Goal: Download file/media

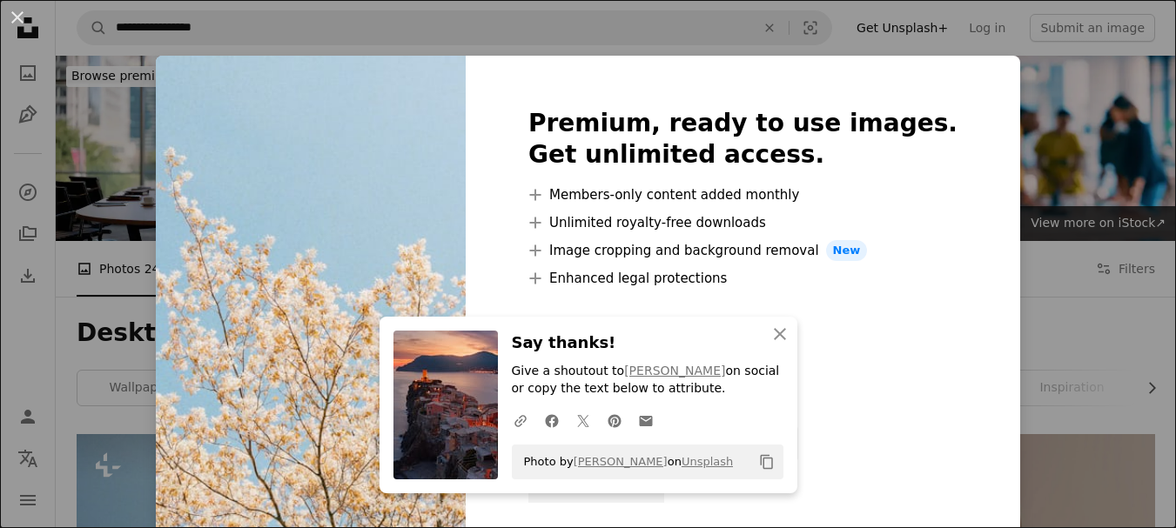
scroll to position [348, 0]
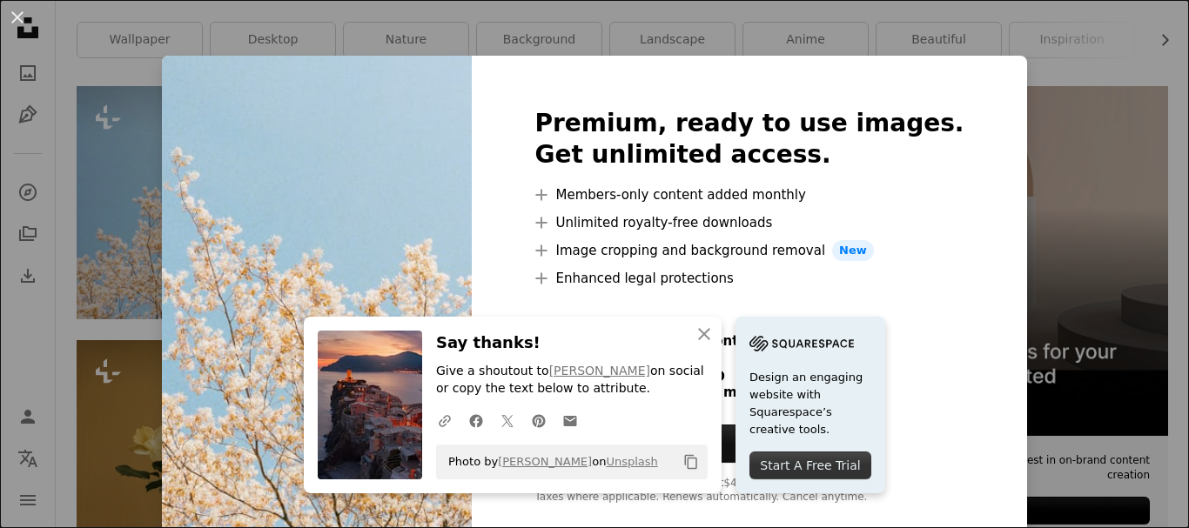
click at [1071, 257] on div "An X shape An X shape Close Say thanks! Give a shoutout to [PERSON_NAME] on soc…" at bounding box center [594, 264] width 1189 height 528
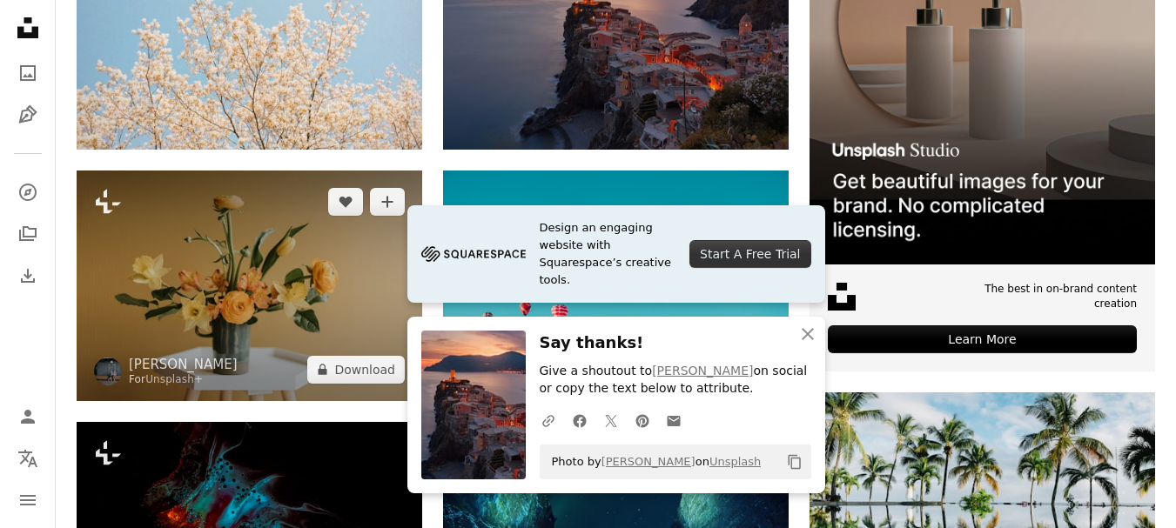
scroll to position [522, 0]
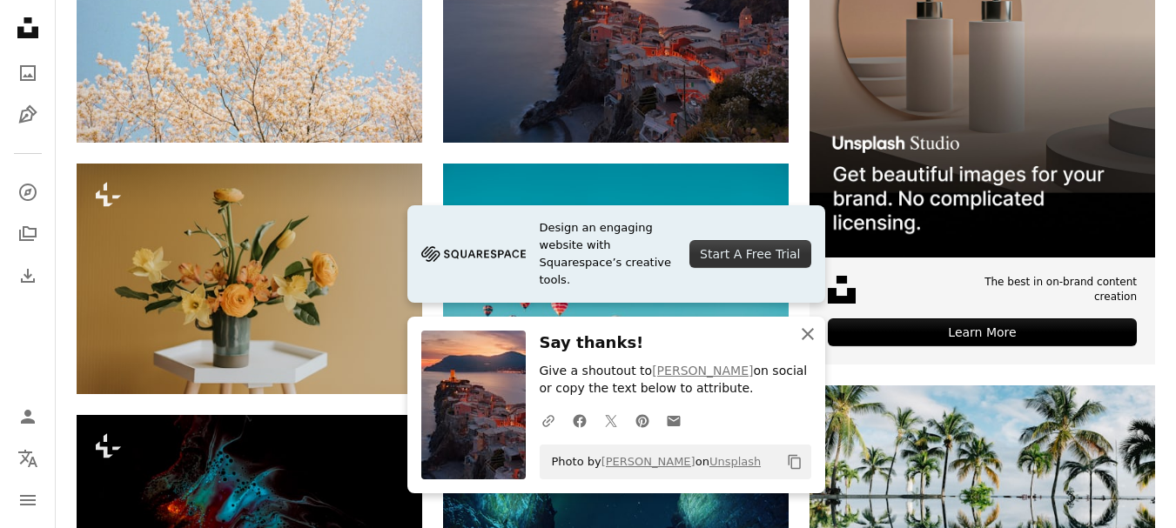
click at [809, 333] on icon "button" at bounding box center [808, 334] width 12 height 12
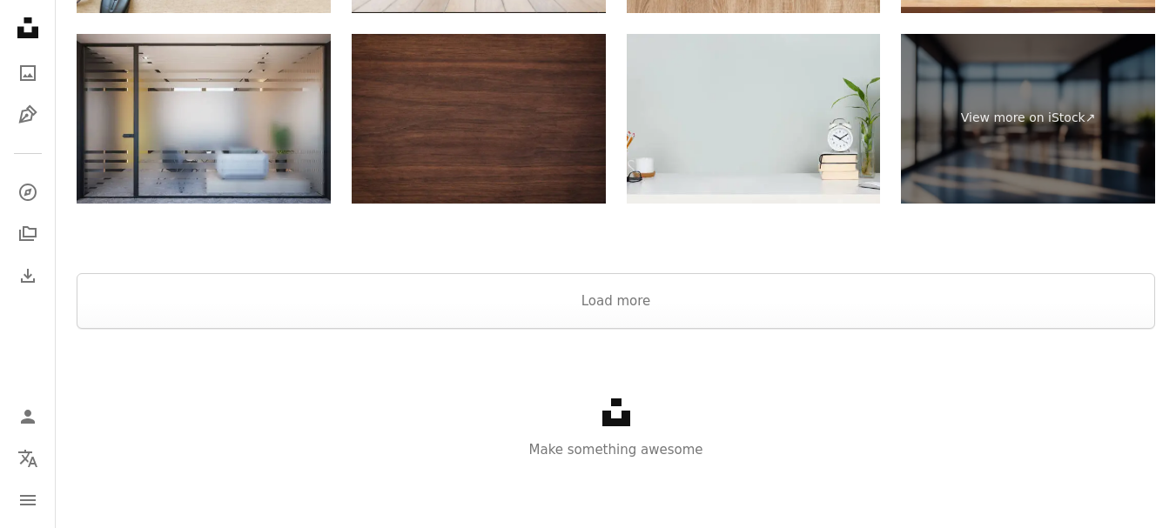
scroll to position [2904, 0]
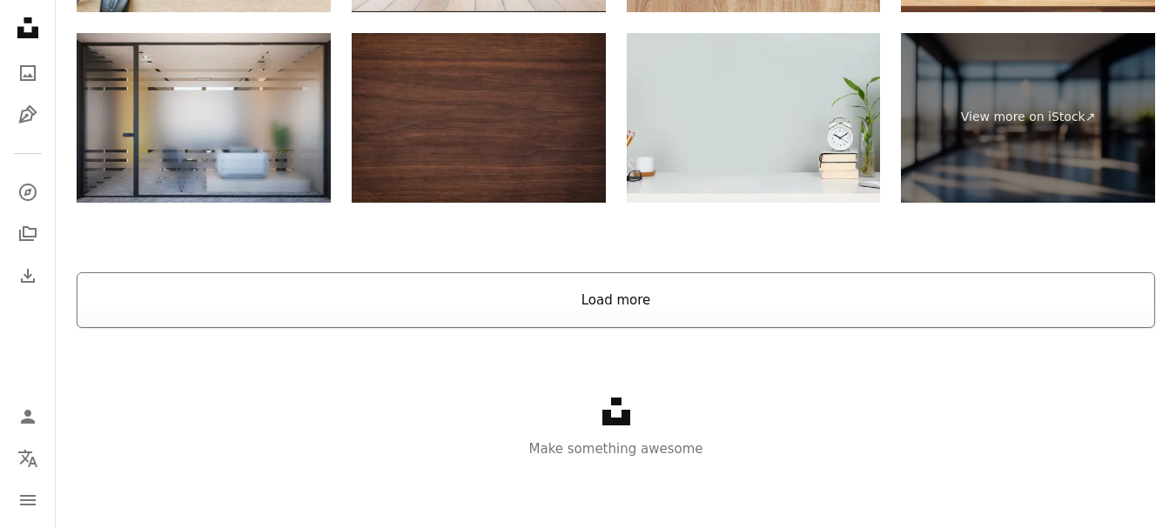
click at [650, 319] on button "Load more" at bounding box center [616, 300] width 1079 height 56
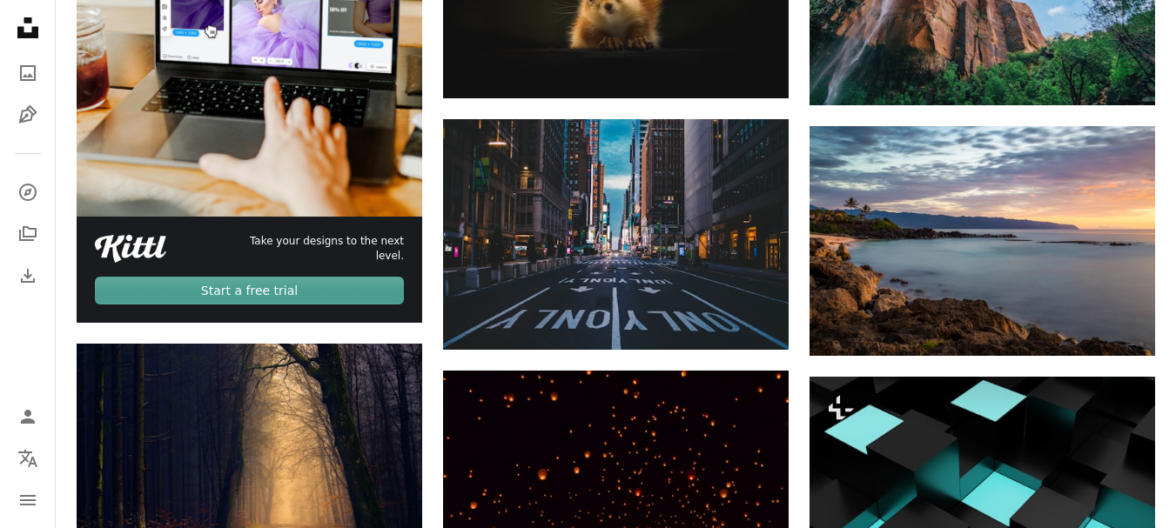
scroll to position [2991, 0]
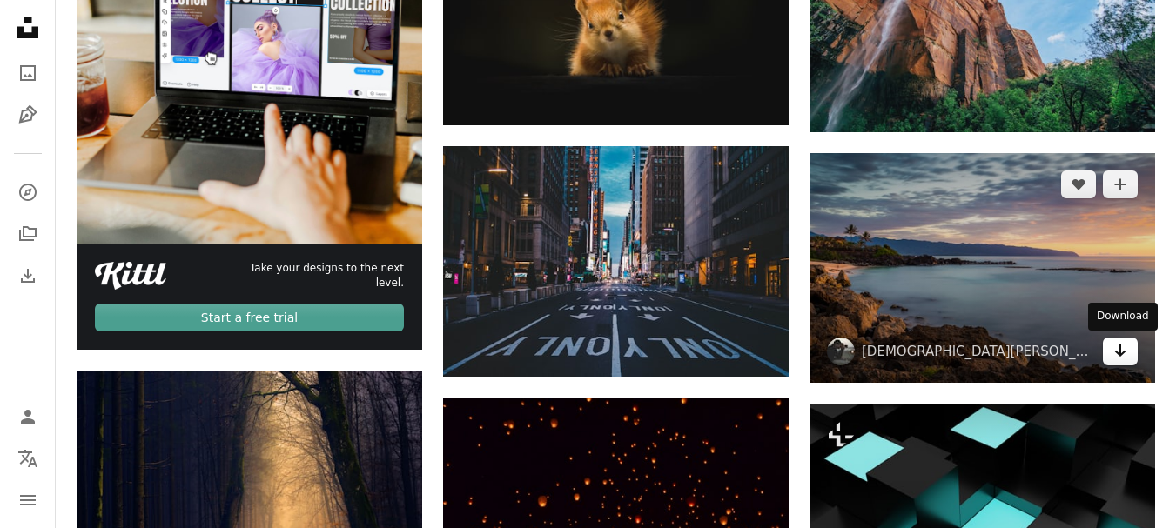
click at [1125, 349] on icon "Arrow pointing down" at bounding box center [1120, 350] width 14 height 21
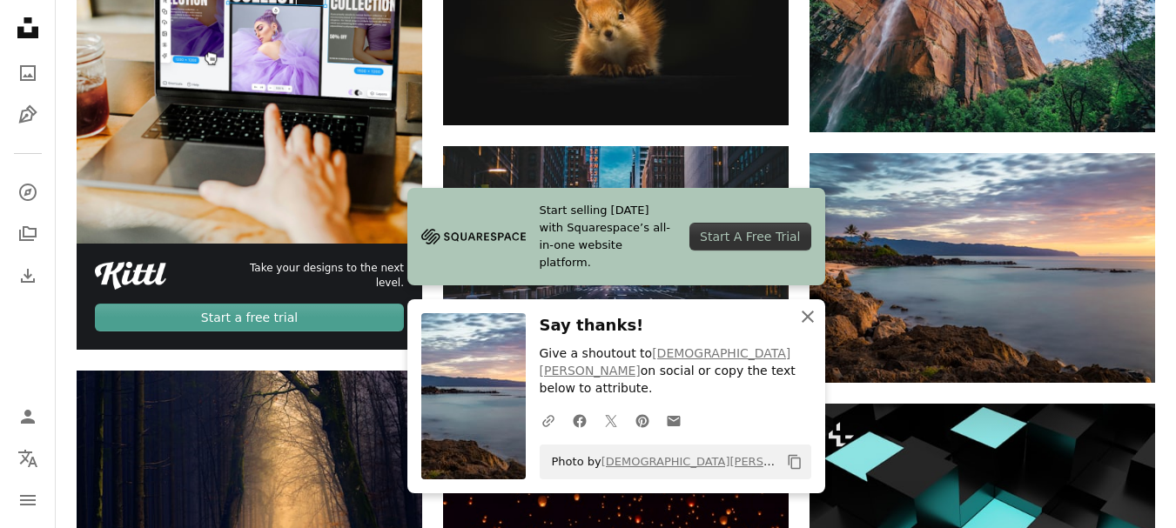
click at [815, 327] on icon "An X shape" at bounding box center [807, 316] width 21 height 21
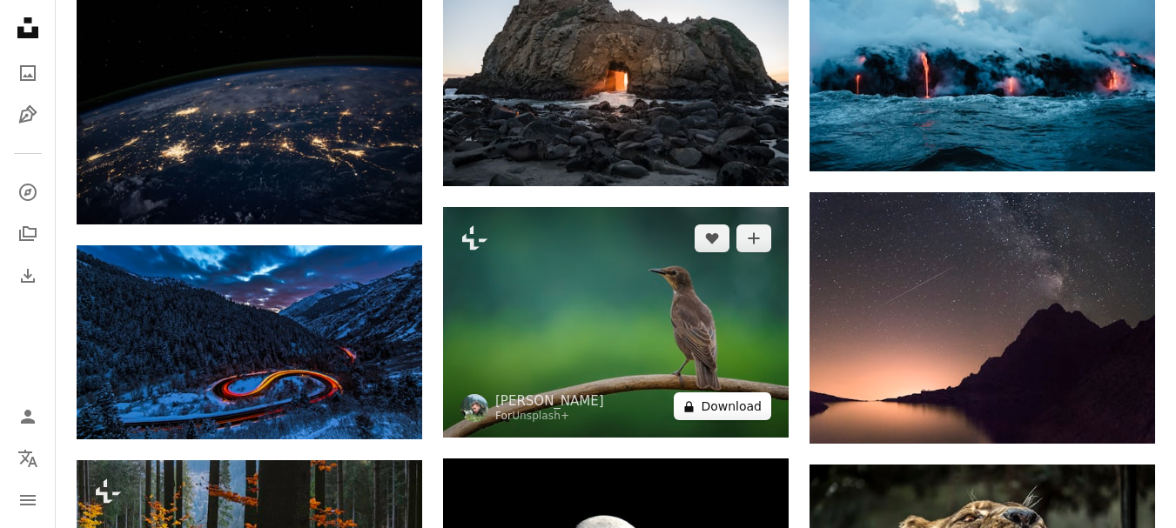
scroll to position [2208, 0]
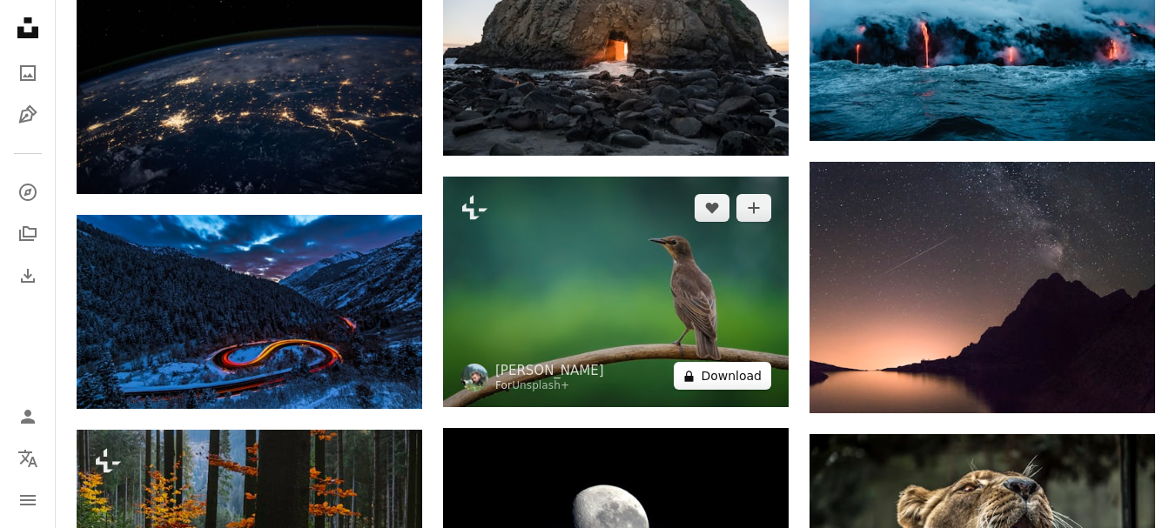
click at [731, 375] on button "A lock Download" at bounding box center [722, 376] width 97 height 28
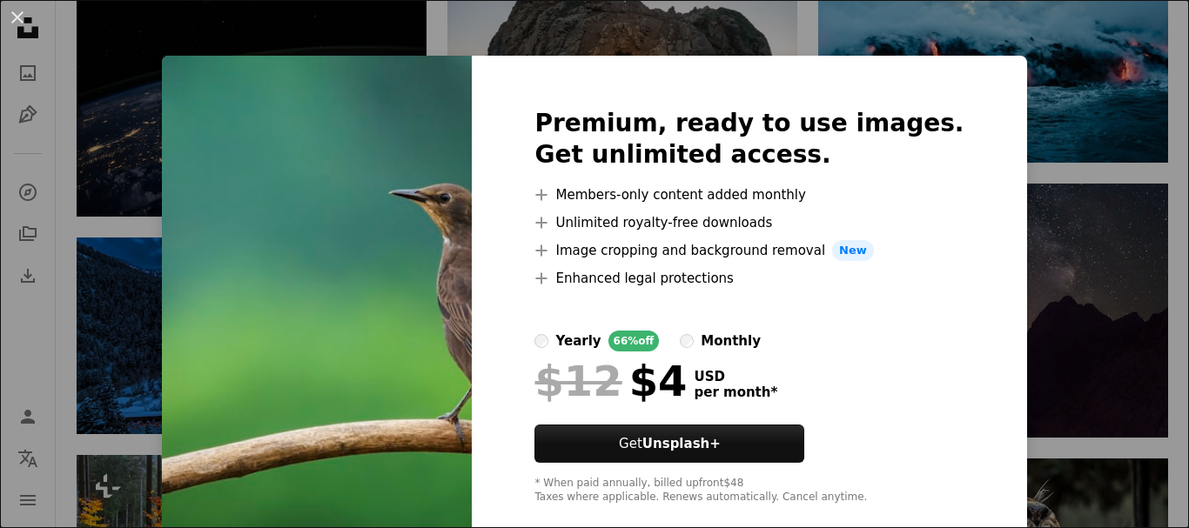
click at [1015, 254] on div "An X shape Premium, ready to use images. Get unlimited access. A plus sign Memb…" at bounding box center [594, 264] width 1189 height 528
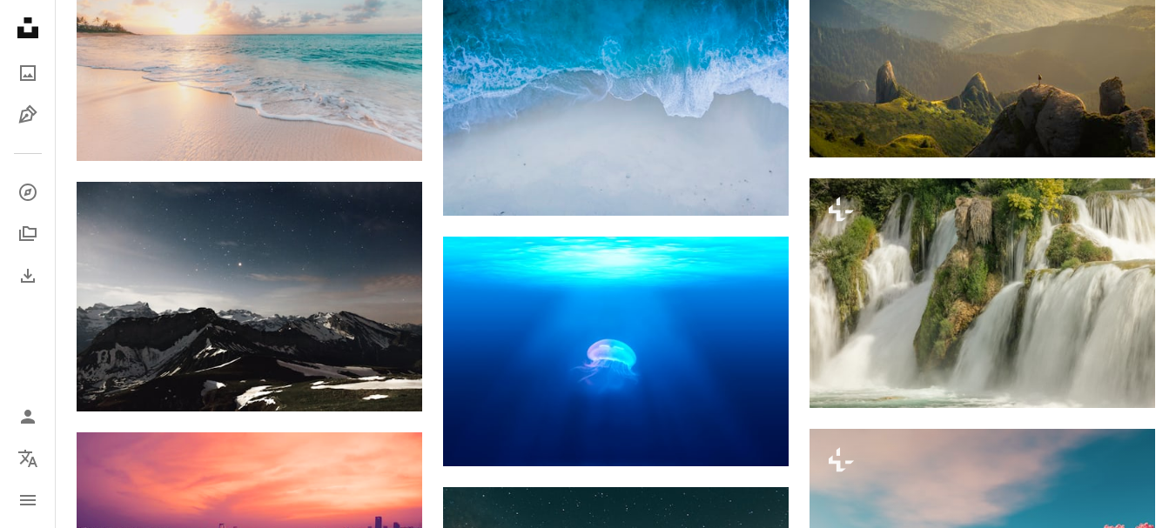
scroll to position [3688, 0]
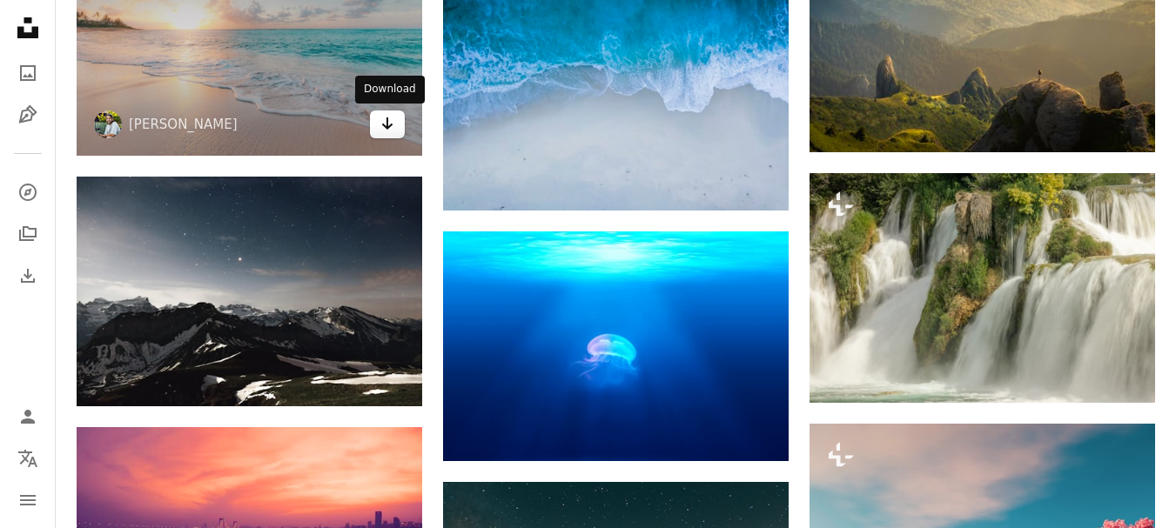
click at [386, 132] on icon "Arrow pointing down" at bounding box center [387, 123] width 14 height 21
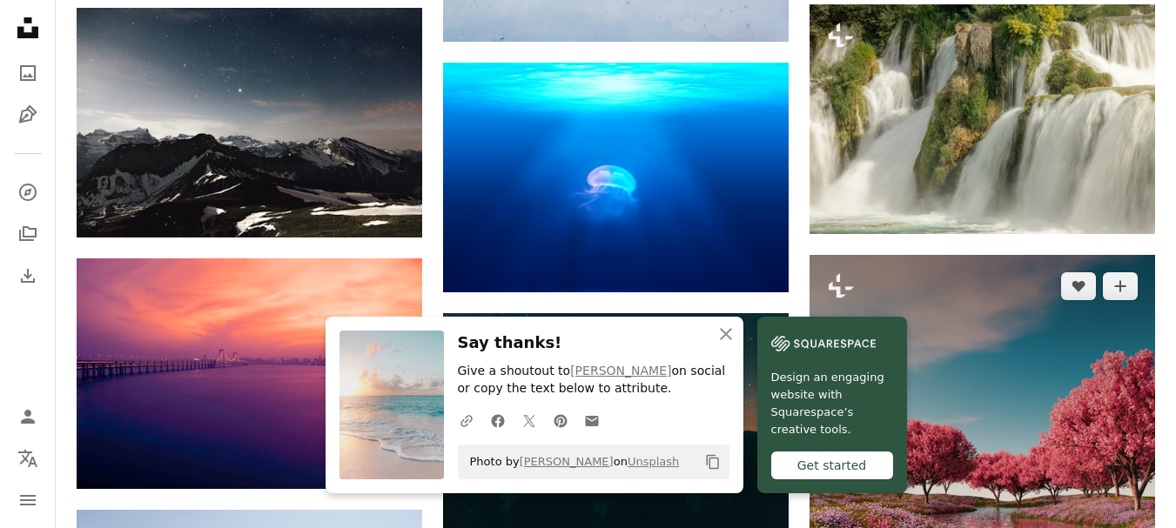
scroll to position [3862, 0]
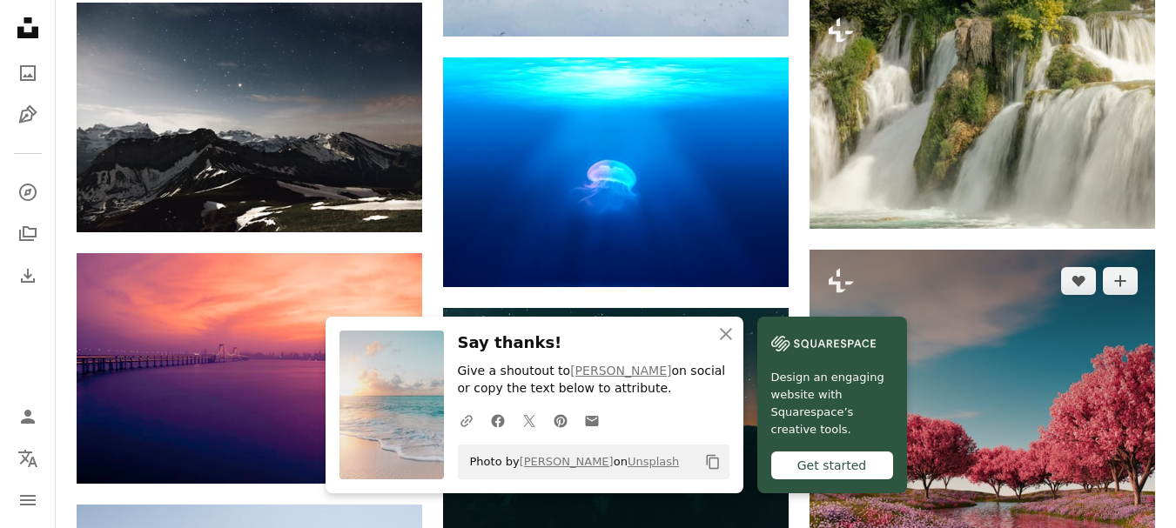
click at [995, 326] on img at bounding box center [983, 492] width 346 height 484
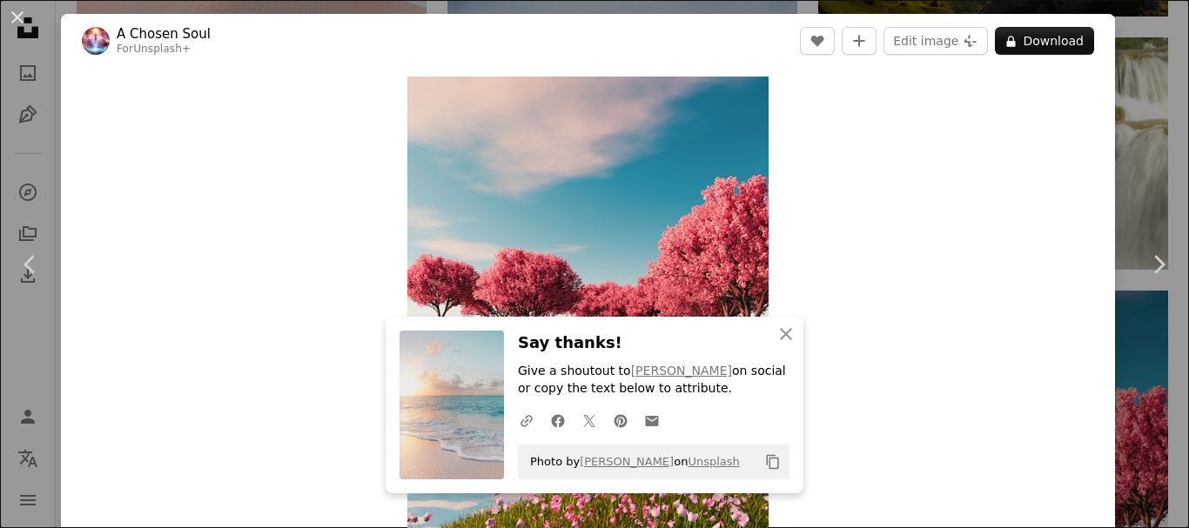
click at [1140, 148] on div "An X shape Chevron left Chevron right An X shape Close Say thanks! Give a shout…" at bounding box center [594, 264] width 1189 height 528
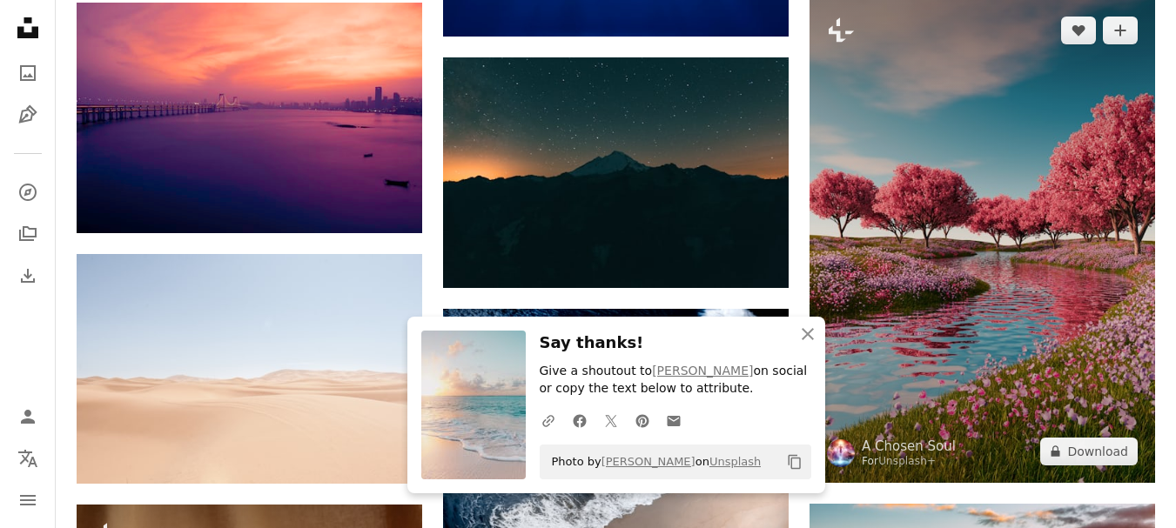
scroll to position [4123, 0]
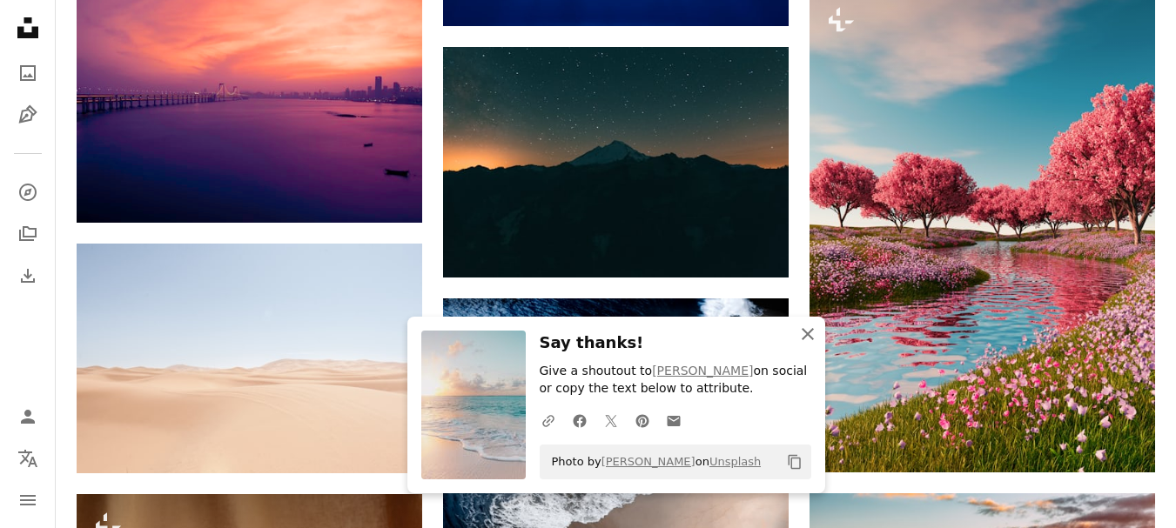
click at [809, 338] on icon "An X shape" at bounding box center [807, 334] width 21 height 21
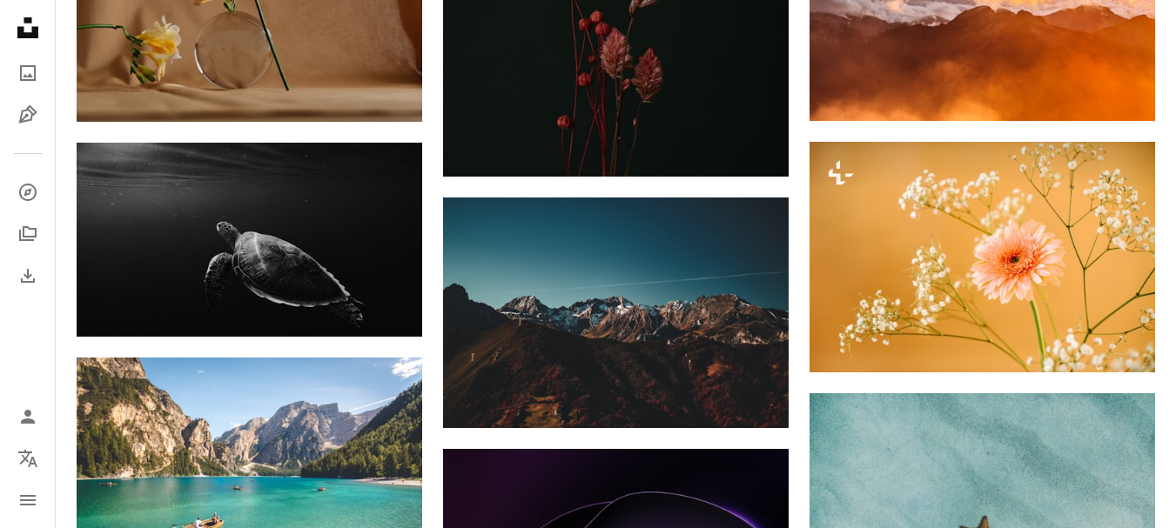
scroll to position [4732, 0]
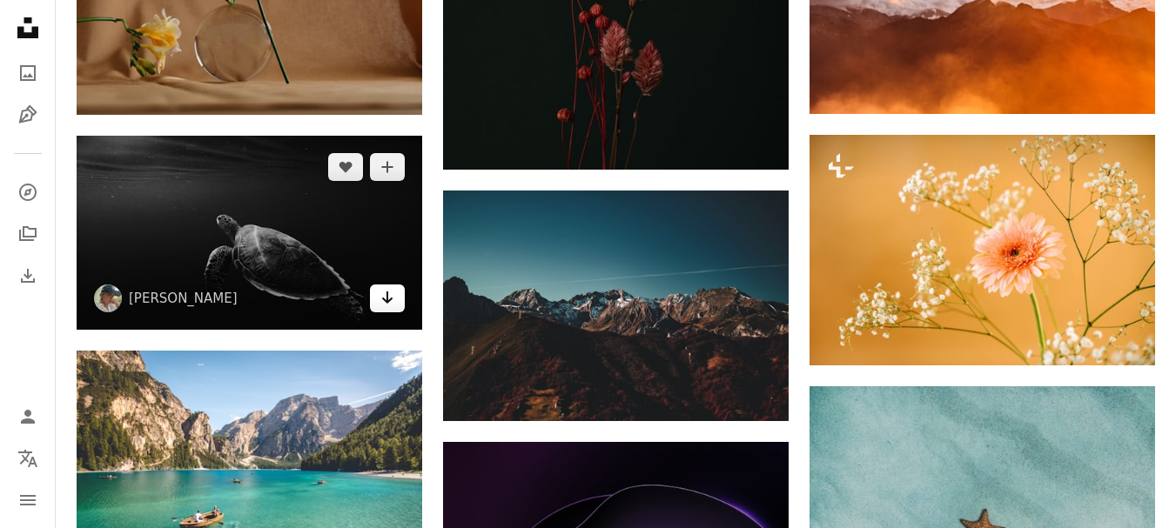
click at [395, 306] on link "Arrow pointing down" at bounding box center [387, 299] width 35 height 28
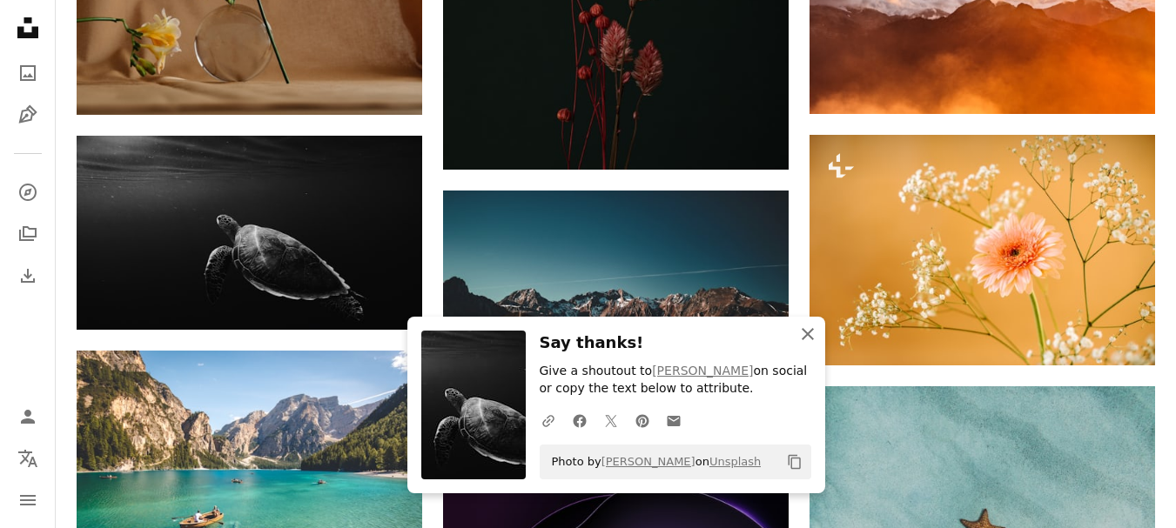
click at [805, 333] on icon "An X shape" at bounding box center [807, 334] width 21 height 21
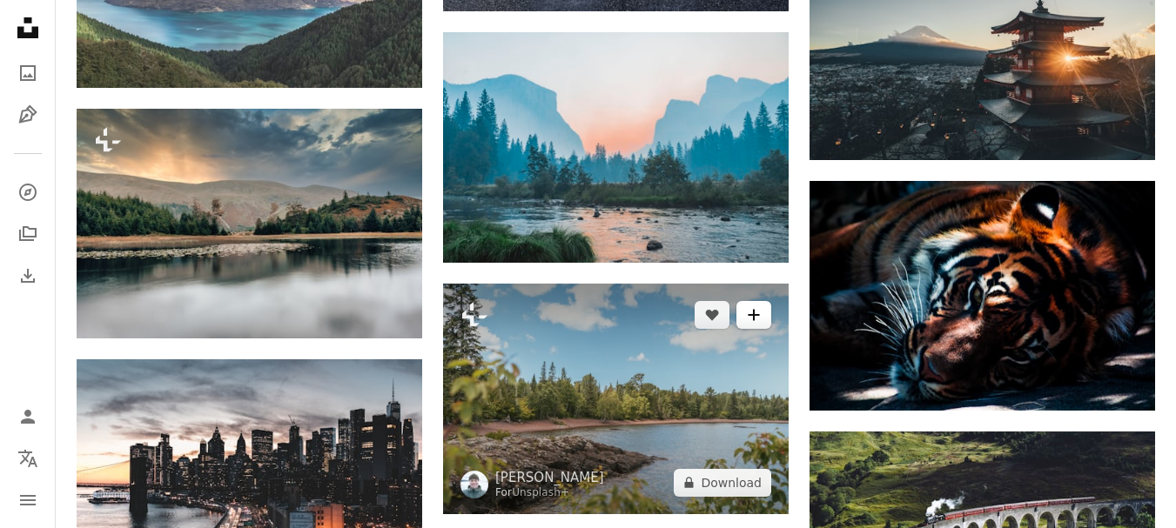
scroll to position [6212, 0]
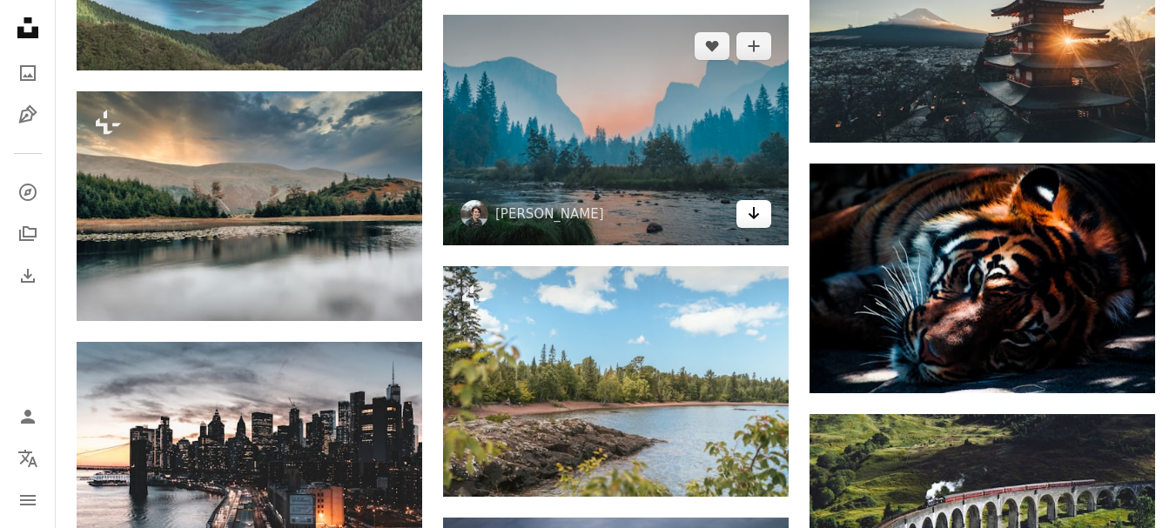
click at [759, 225] on link "Arrow pointing down" at bounding box center [753, 214] width 35 height 28
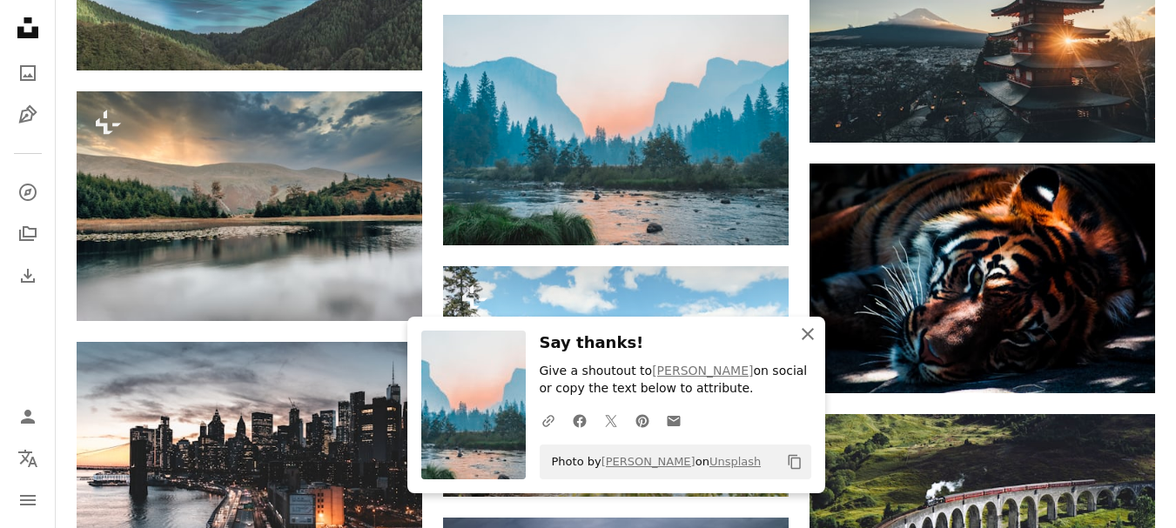
click at [810, 335] on icon "button" at bounding box center [808, 334] width 12 height 12
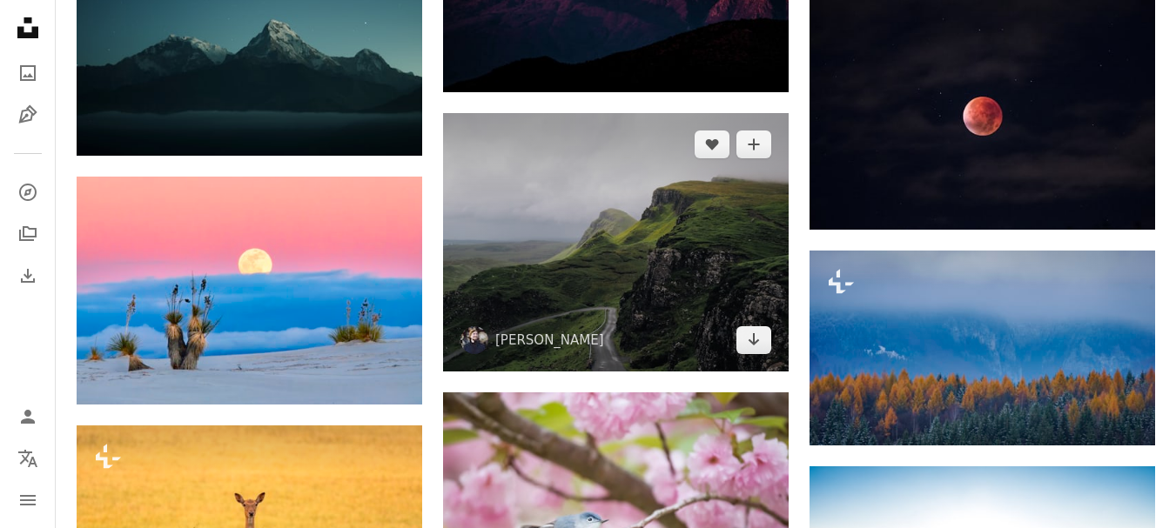
scroll to position [6909, 0]
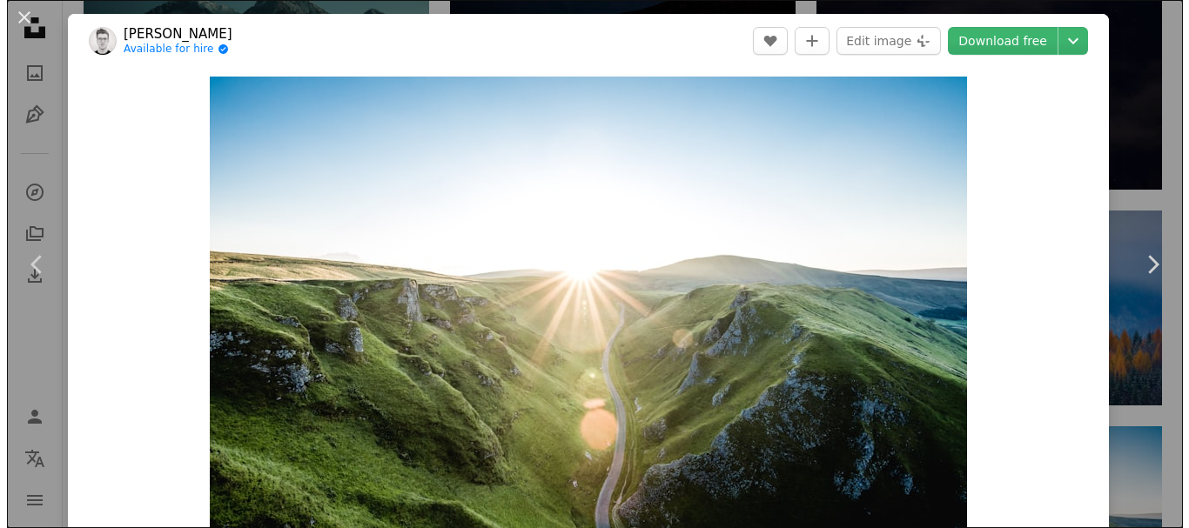
scroll to position [6996, 0]
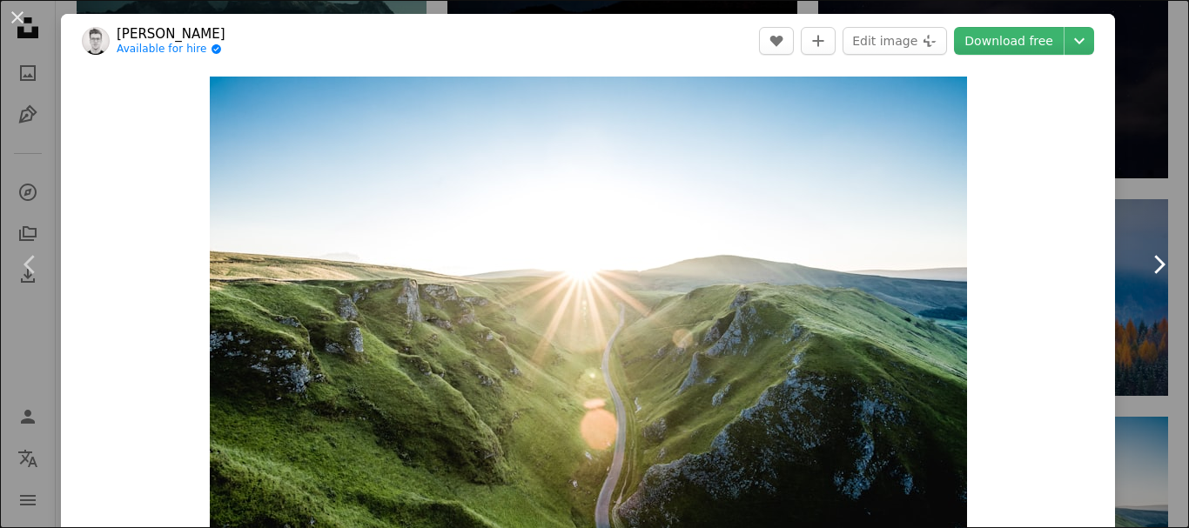
click at [1128, 202] on link "Chevron right" at bounding box center [1158, 264] width 61 height 167
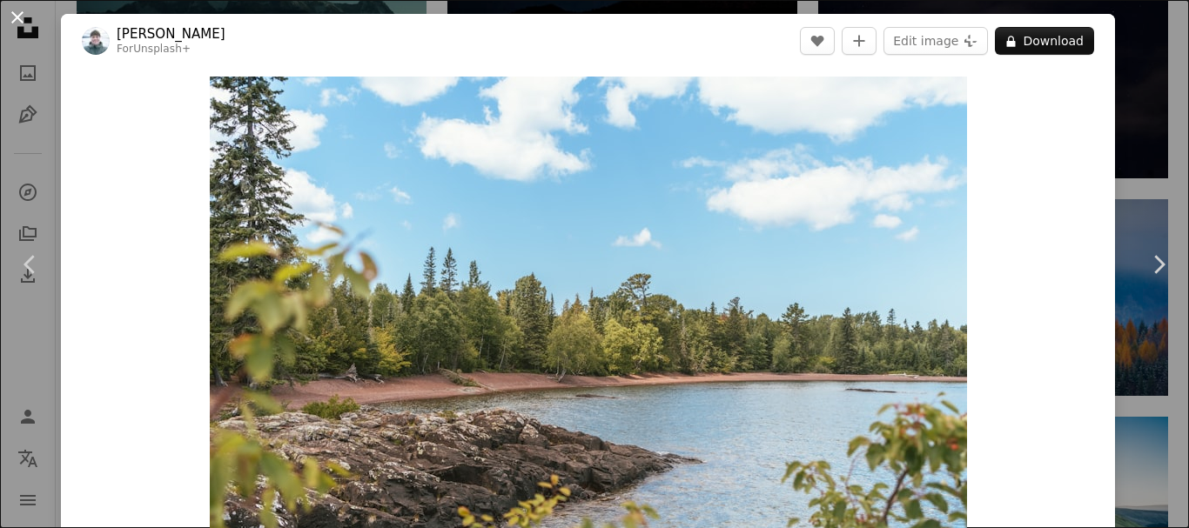
click at [17, 11] on button "An X shape" at bounding box center [17, 17] width 21 height 21
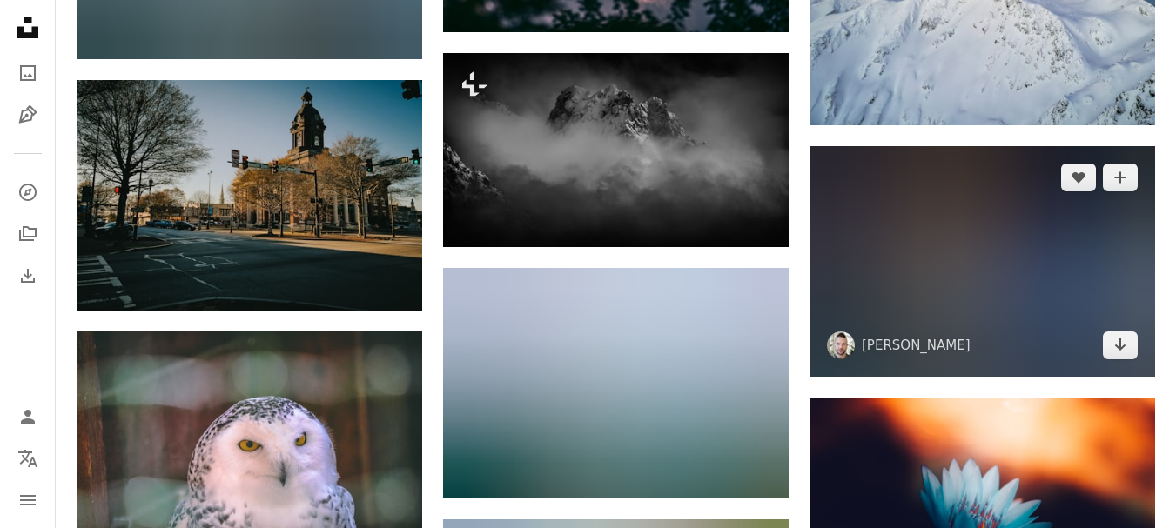
scroll to position [50815, 0]
